Goal: Task Accomplishment & Management: Use online tool/utility

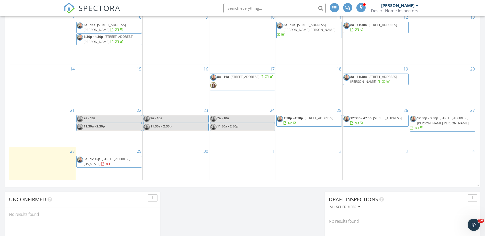
scroll to position [332, 0]
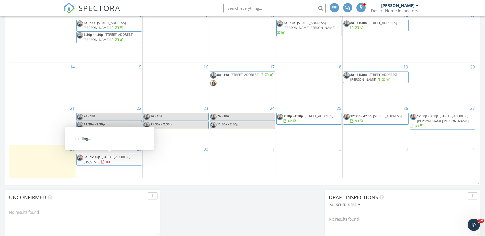
click at [127, 156] on span "14900 Padres Rd, Arizona City 85123" at bounding box center [107, 159] width 47 height 9
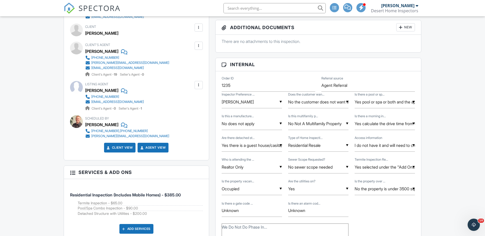
scroll to position [205, 0]
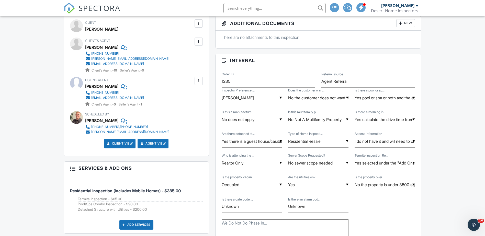
click at [198, 83] on div at bounding box center [198, 81] width 5 height 5
click at [188, 97] on li "Edit" at bounding box center [187, 96] width 26 height 13
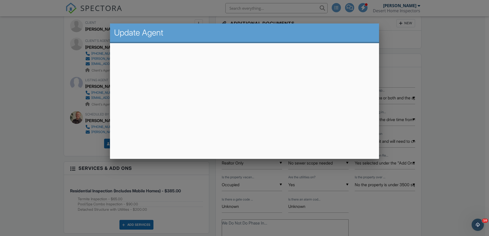
click at [74, 155] on div at bounding box center [244, 121] width 489 height 295
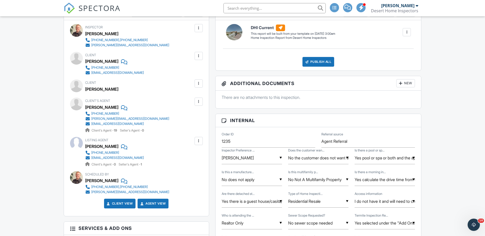
scroll to position [153, 0]
